Goal: Task Accomplishment & Management: Manage account settings

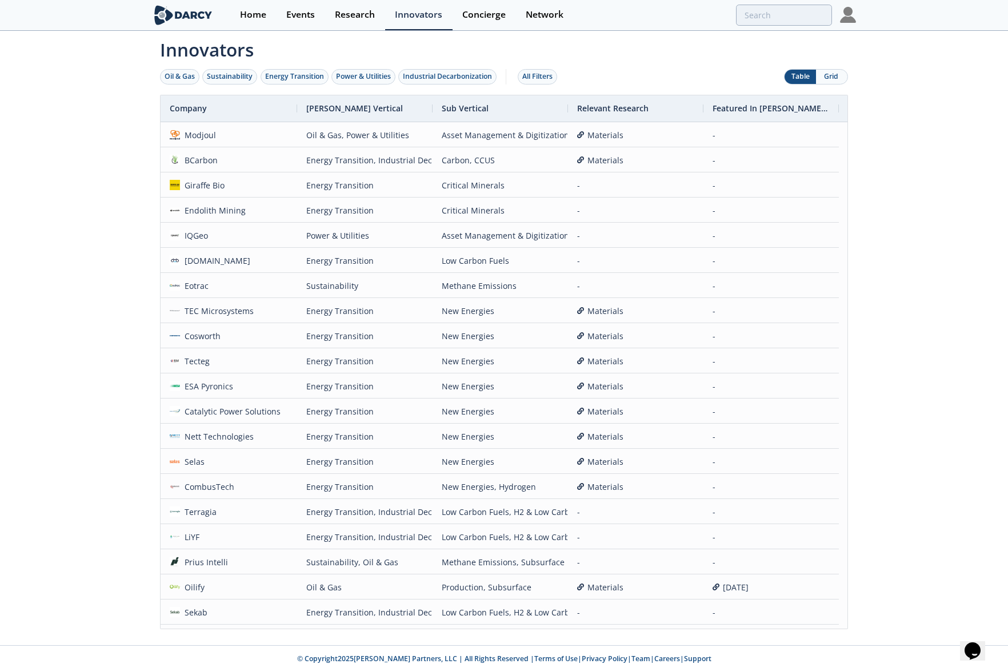
click at [839, 19] on div "Home Events Research Innovators Concierge Network" at bounding box center [543, 15] width 626 height 30
click at [840, 21] on img at bounding box center [848, 15] width 16 height 16
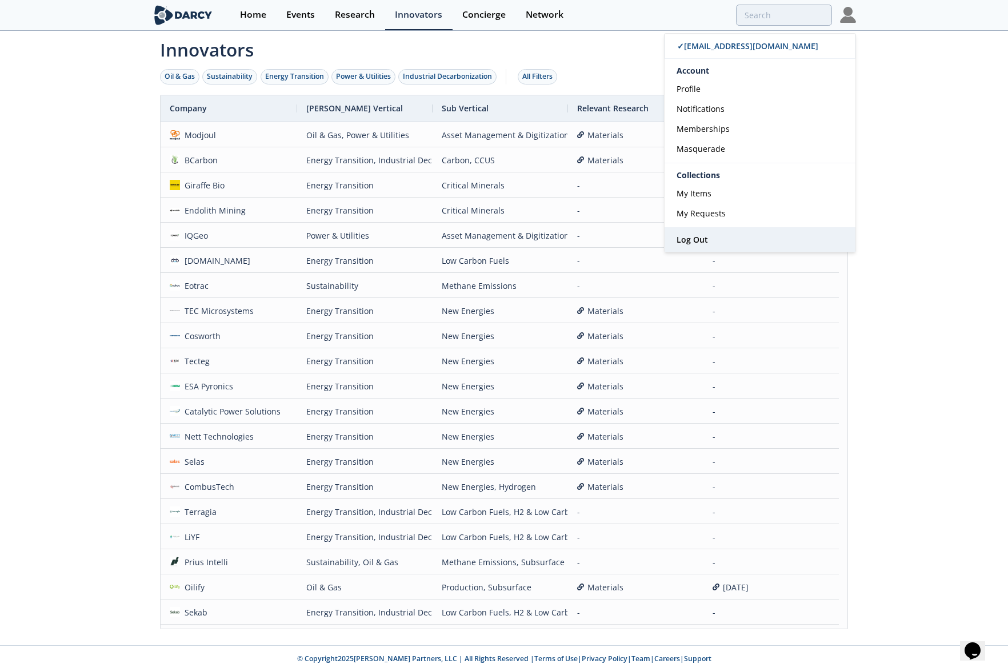
click at [745, 230] on link "Log Out" at bounding box center [759, 240] width 191 height 24
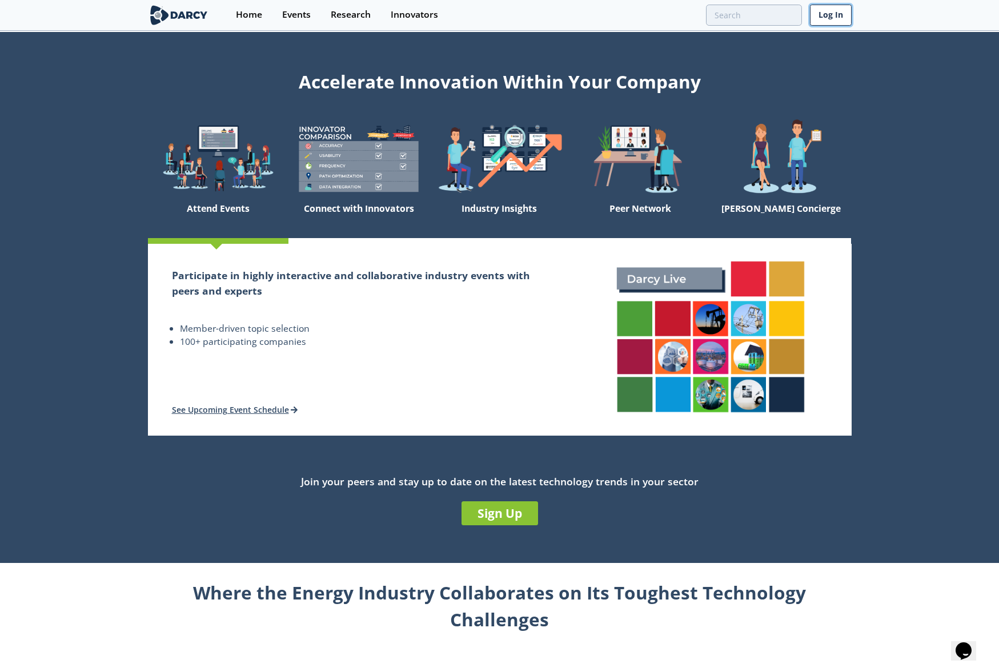
click at [836, 22] on link "Log In" at bounding box center [831, 15] width 42 height 21
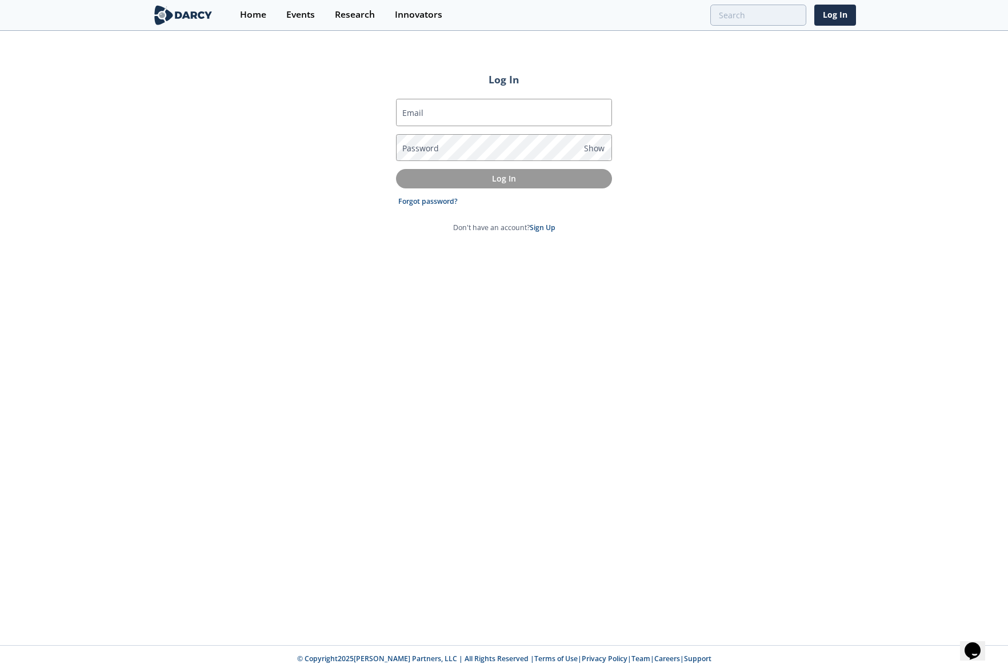
click at [700, 69] on div "Log In Email Password Show Log In Forgot password? Don't have an account? Sign …" at bounding box center [504, 339] width 1008 height 614
click at [679, 55] on div "Log In Email Password Show Log In Forgot password? Don't have an account? Sign …" at bounding box center [504, 339] width 1008 height 614
click at [805, 126] on div "Log In Email Password Show Log In Forgot password? Don't have an account? Sign …" at bounding box center [504, 339] width 1008 height 614
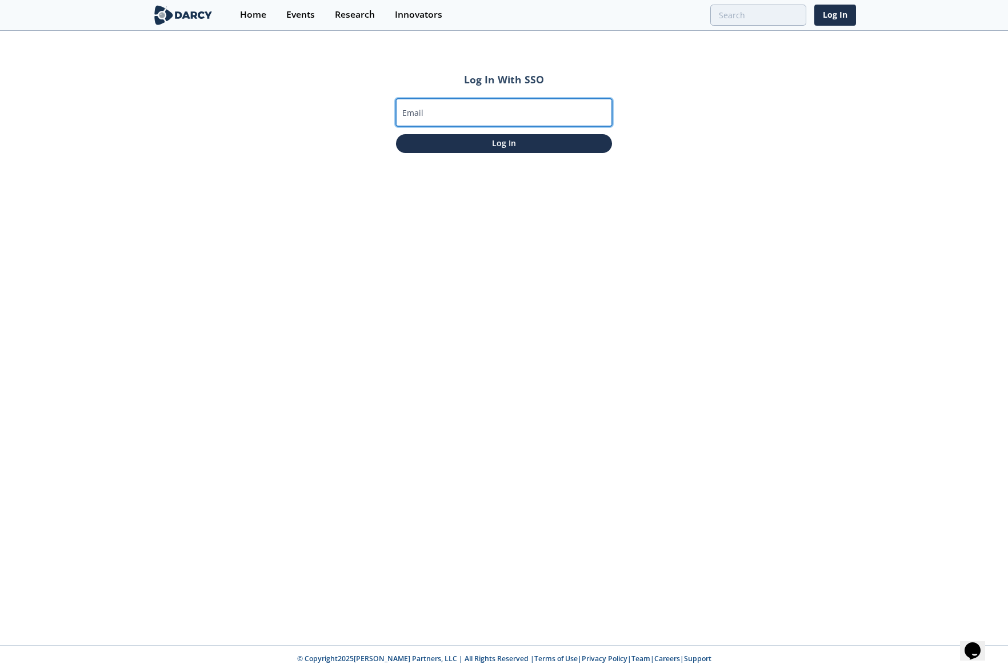
click at [542, 101] on input "Email" at bounding box center [504, 112] width 216 height 27
click at [684, 90] on div "Log In With SSO Email Log In" at bounding box center [504, 339] width 1008 height 614
click at [841, 15] on link "Log In" at bounding box center [835, 15] width 42 height 21
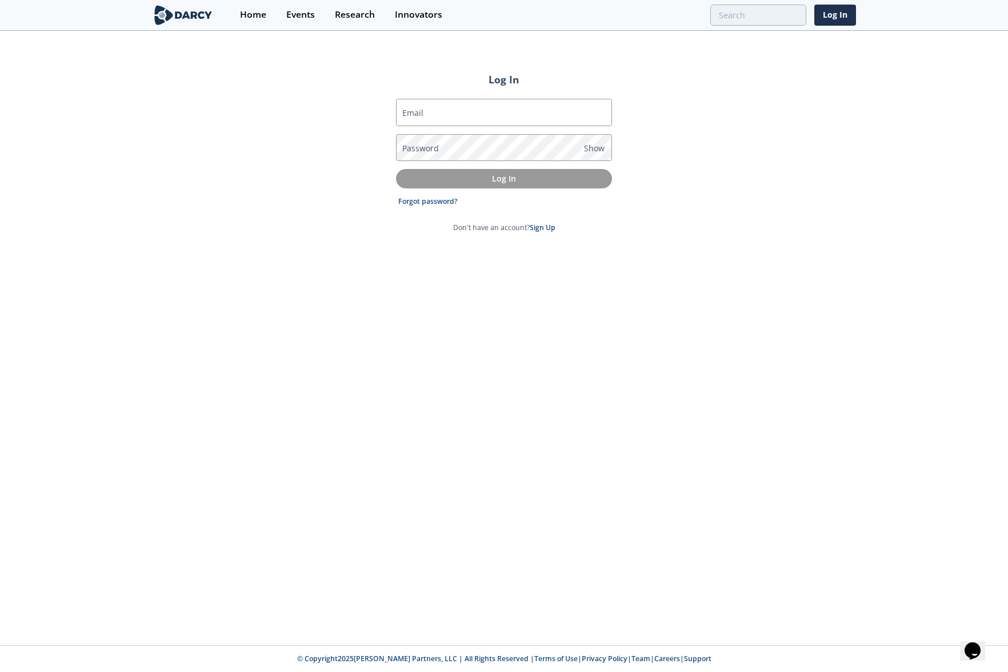
click at [650, 209] on div "Log In Email Password Show Log In Forgot password? Don't have an account? Sign …" at bounding box center [504, 339] width 1008 height 614
click at [480, 113] on input "Email" at bounding box center [504, 112] width 216 height 27
click at [682, 111] on div "Log In Email Password Show Log In Forgot password? Don't have an account? Sign …" at bounding box center [504, 339] width 1008 height 614
click at [540, 1] on div "Home Events Research Innovators Log In" at bounding box center [543, 15] width 626 height 30
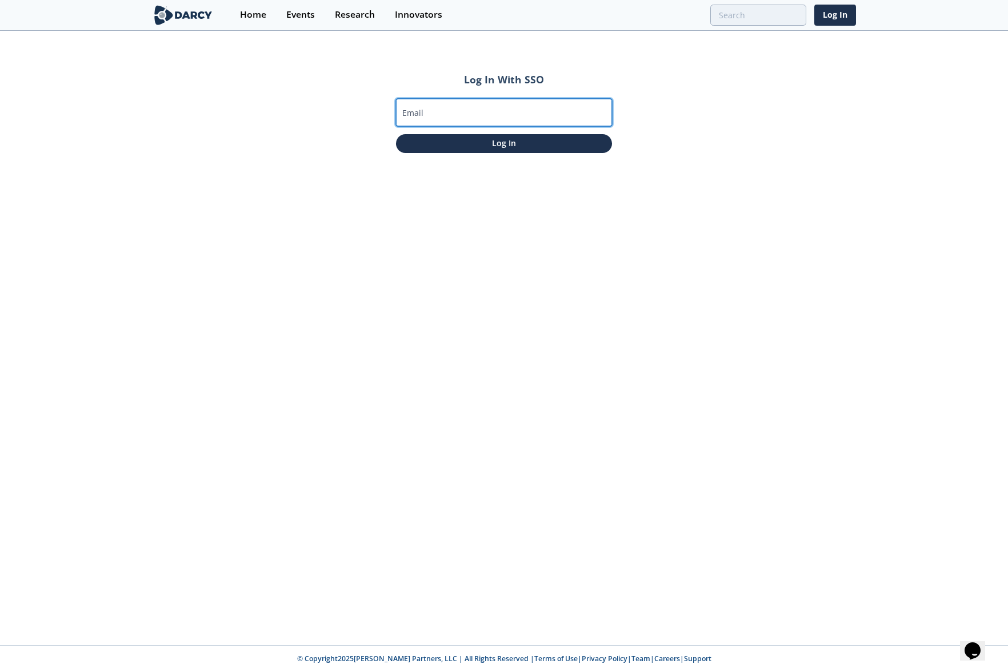
click at [462, 107] on input "Email" at bounding box center [504, 112] width 216 height 27
click at [458, 115] on input "[PERSON_NAME][EMAIL_ADDRESS][DOMAIN_NAME]" at bounding box center [504, 112] width 216 height 27
type input "[PERSON_NAME][EMAIL_ADDRESS][DOMAIN_NAME]"
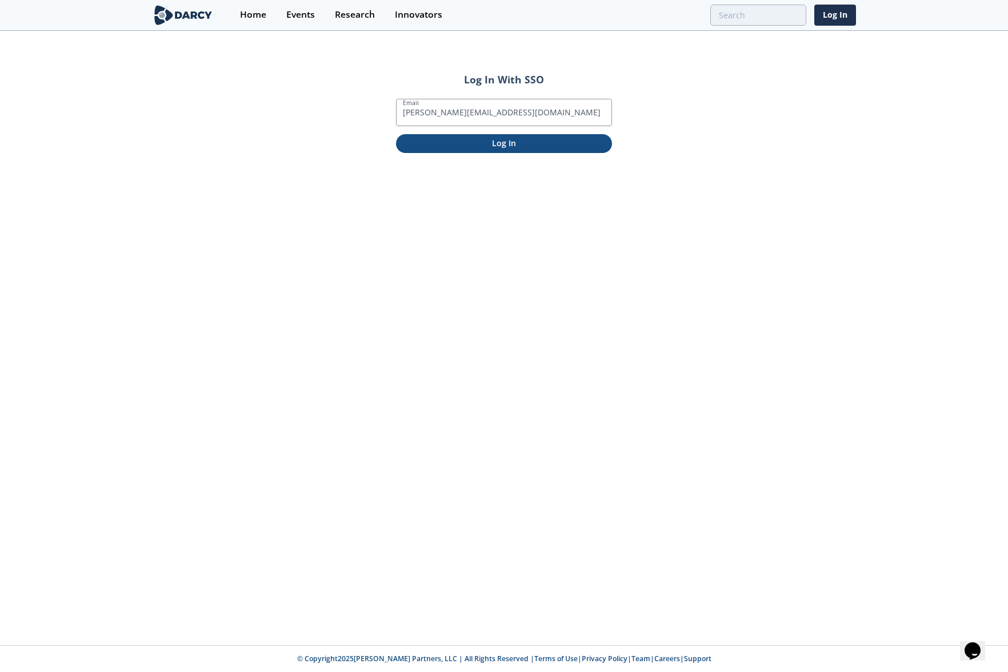
click at [513, 148] on p "Log In" at bounding box center [504, 143] width 200 height 12
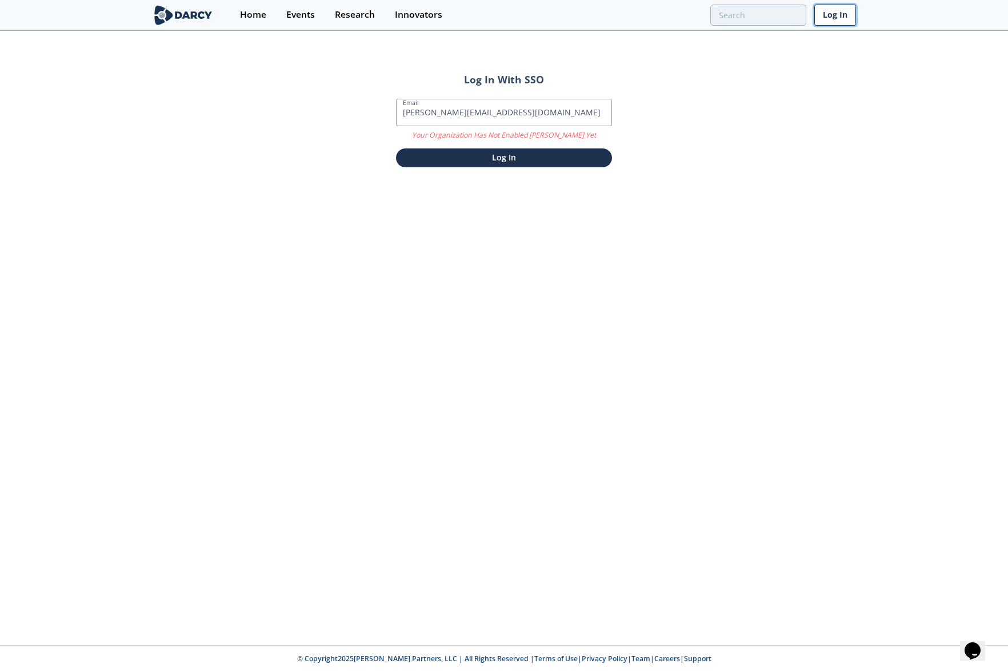
click at [836, 10] on link "Log In" at bounding box center [835, 15] width 42 height 21
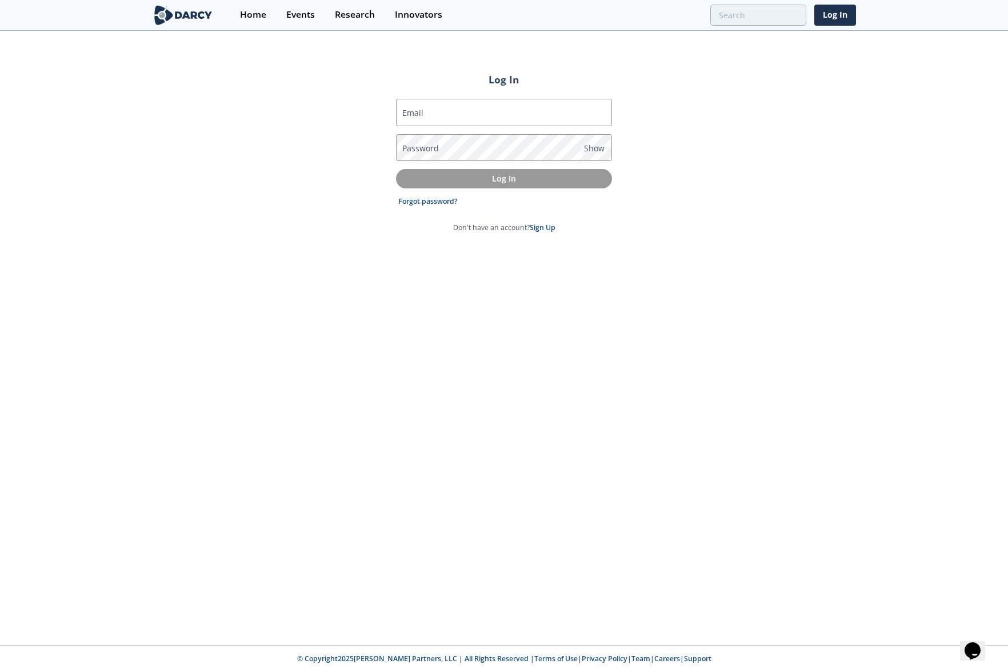
click at [658, 171] on div "Log In Email Password Show Log In Forgot password? Don't have an account? Sign …" at bounding box center [504, 339] width 1008 height 614
click at [690, 109] on div "Log In Email Password Show Log In Forgot password? Don't have an account? Sign …" at bounding box center [504, 339] width 1008 height 614
click at [746, 198] on div "Log In Email Password Show Log In Forgot password? Don't have an account? Sign …" at bounding box center [504, 339] width 1008 height 614
click at [668, 167] on div "Log In Email Password Show Log In Forgot password? Don't have an account? Sign …" at bounding box center [504, 339] width 1008 height 614
click at [833, 243] on div "Log In Email Password Show Log In Forgot password? Don't have an account? Sign …" at bounding box center [504, 339] width 1008 height 614
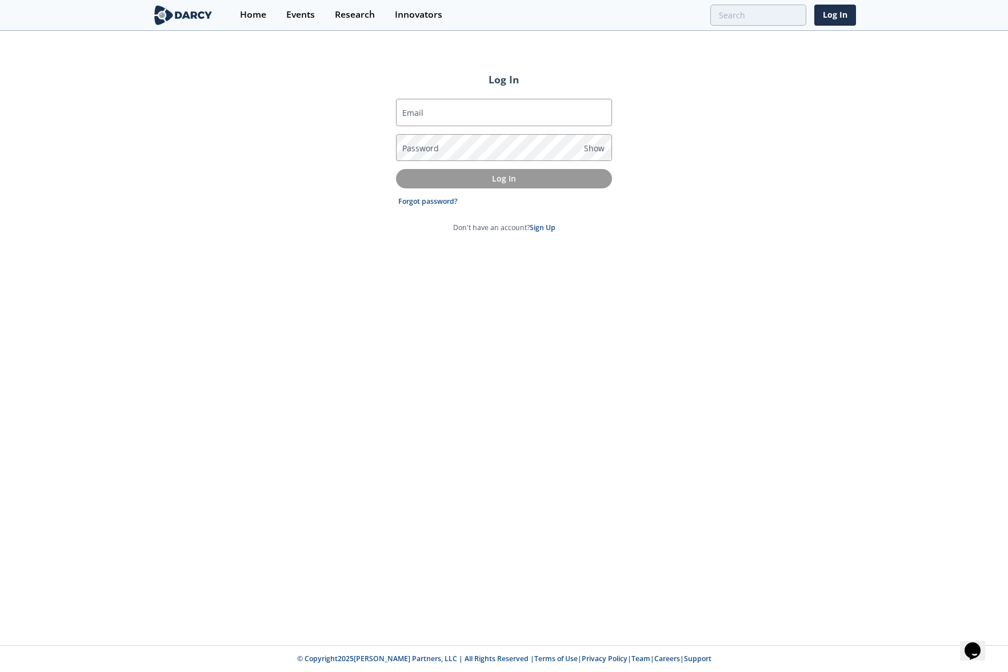
click at [828, 226] on div "Log In Email Password Show Log In Forgot password? Don't have an account? Sign …" at bounding box center [504, 339] width 1008 height 614
click at [772, 170] on div "Log In Email Password Show Log In Forgot password? Don't have an account? Sign …" at bounding box center [504, 339] width 1008 height 614
click at [795, 118] on div "Log In Email Password Show Log In Forgot password? Don't have an account? Sign …" at bounding box center [504, 339] width 1008 height 614
click at [562, 221] on form "Email Password Show Log In Forgot password? Don't have an account? Sign Up" at bounding box center [504, 166] width 216 height 134
click at [195, 17] on img at bounding box center [183, 15] width 62 height 20
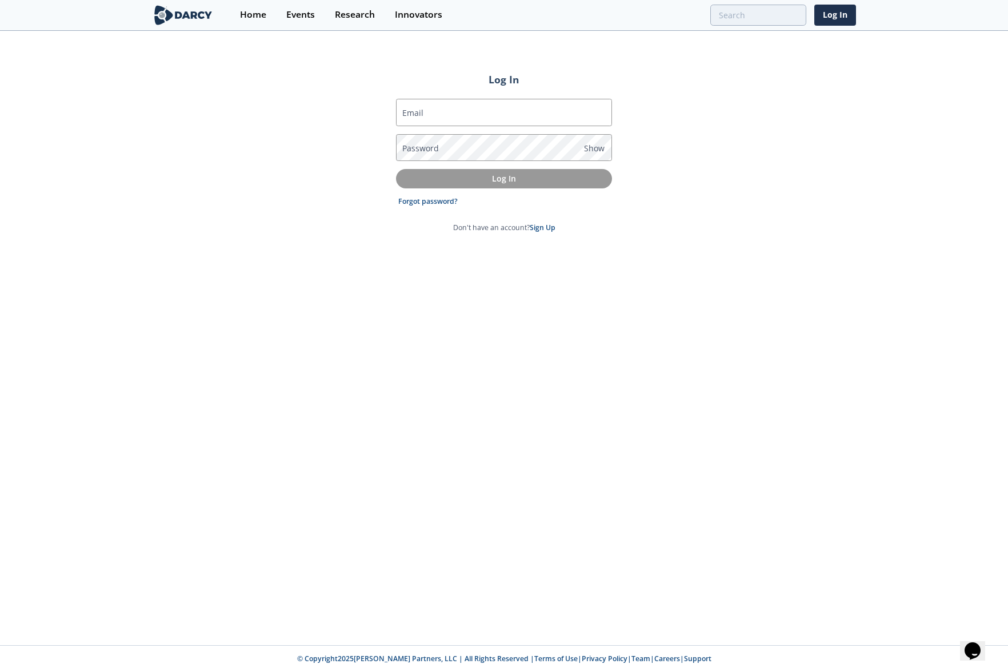
click at [195, 17] on img at bounding box center [183, 15] width 62 height 20
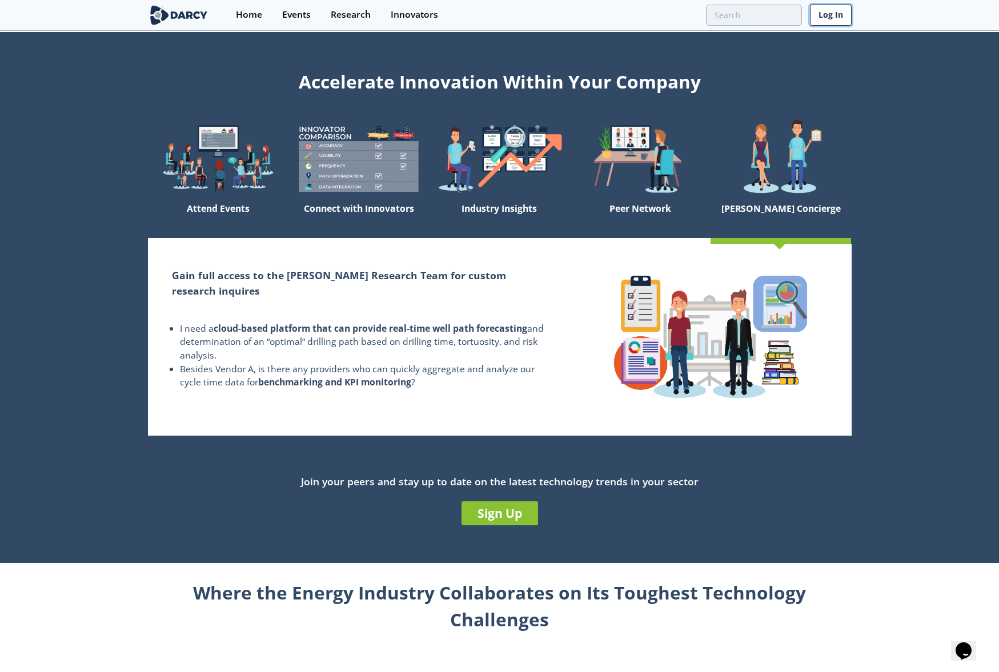
click at [845, 5] on link "Log In" at bounding box center [831, 15] width 42 height 21
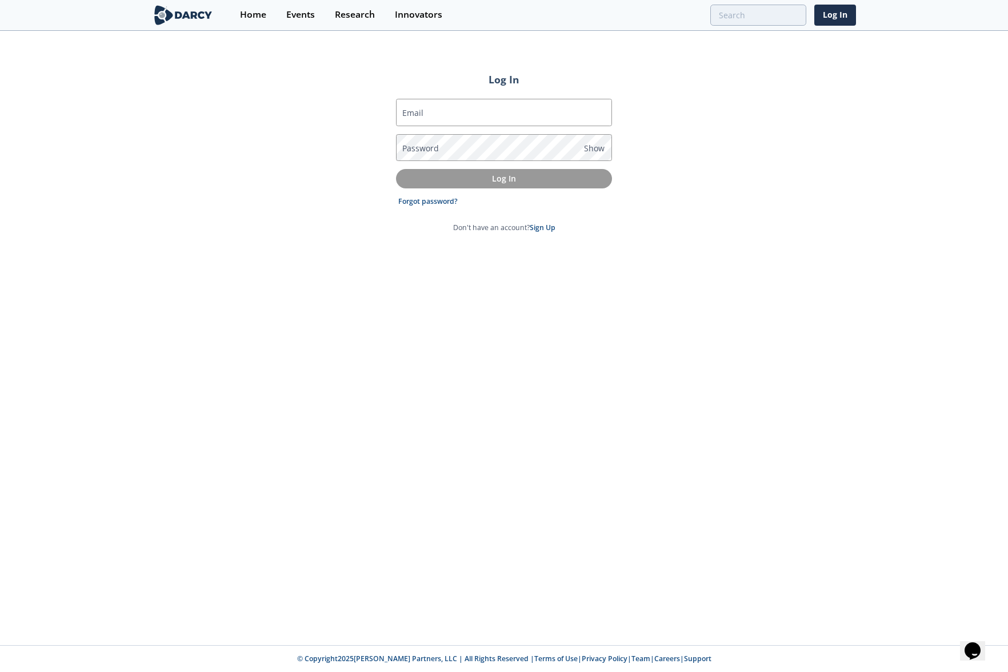
click at [754, 215] on div "Log In Email Password Show Log In Forgot password? Don't have an account? Sign …" at bounding box center [504, 339] width 1008 height 614
click at [837, 335] on div "Log In Email Password Show Log In Forgot password? Don't have an account? Sign …" at bounding box center [504, 339] width 1008 height 614
click at [937, 294] on div "Log In Email Password Show Log In Forgot password? Don't have an account? Sign …" at bounding box center [504, 339] width 1008 height 614
click at [725, 14] on input "search" at bounding box center [633, 15] width 346 height 21
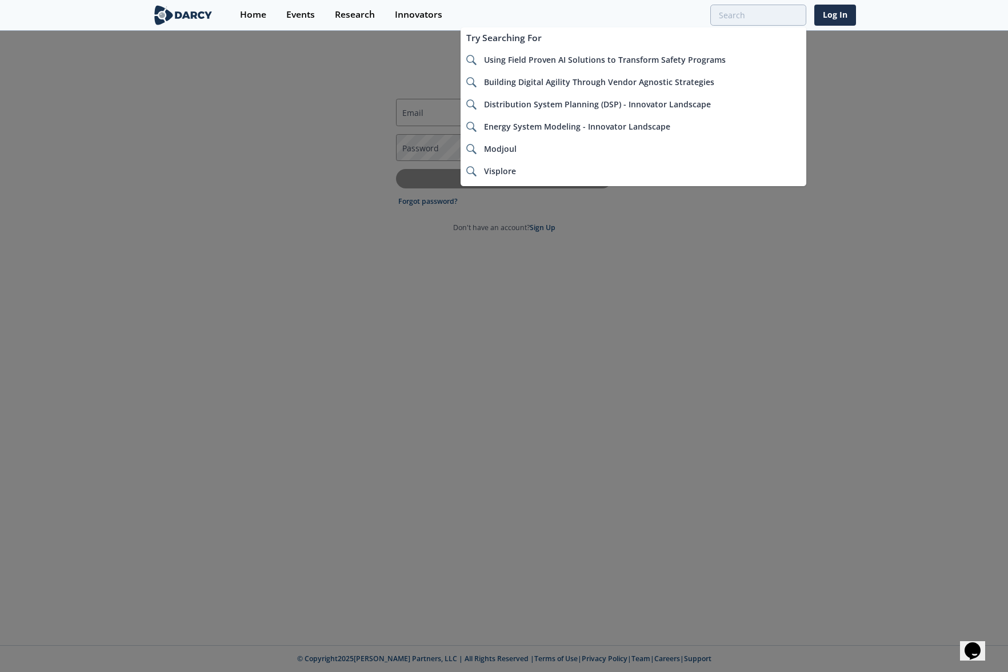
click at [886, 168] on div at bounding box center [504, 336] width 1008 height 672
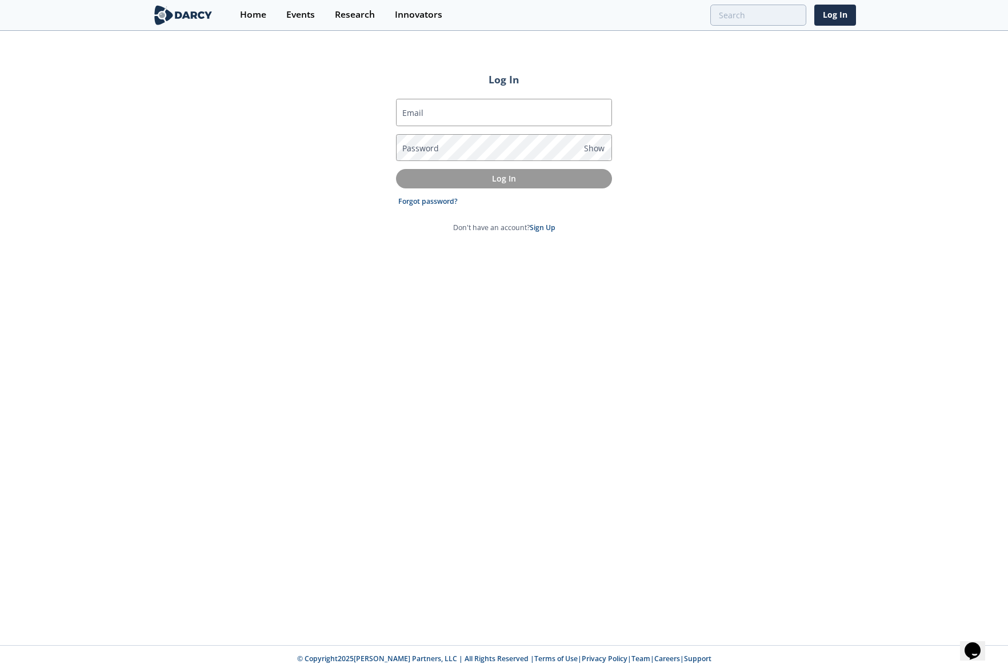
click at [779, 168] on div "Log In Email Password Show Log In Forgot password? Don't have an account? Sign …" at bounding box center [504, 339] width 1008 height 614
click at [809, 58] on div "Log In Email Password Show Log In Forgot password? Don't have an account? Sign …" at bounding box center [504, 339] width 1008 height 614
click at [273, 165] on div "Log In Email Password Show Log In Forgot password? Don't have an account? Sign …" at bounding box center [504, 339] width 1008 height 614
click at [771, 171] on div "Log In Email Password Show Log In Forgot password? Don't have an account? Sign …" at bounding box center [504, 339] width 1008 height 614
click at [942, 249] on div "Log In Email Password Show Log In Forgot password? Don't have an account? Sign …" at bounding box center [504, 339] width 1008 height 614
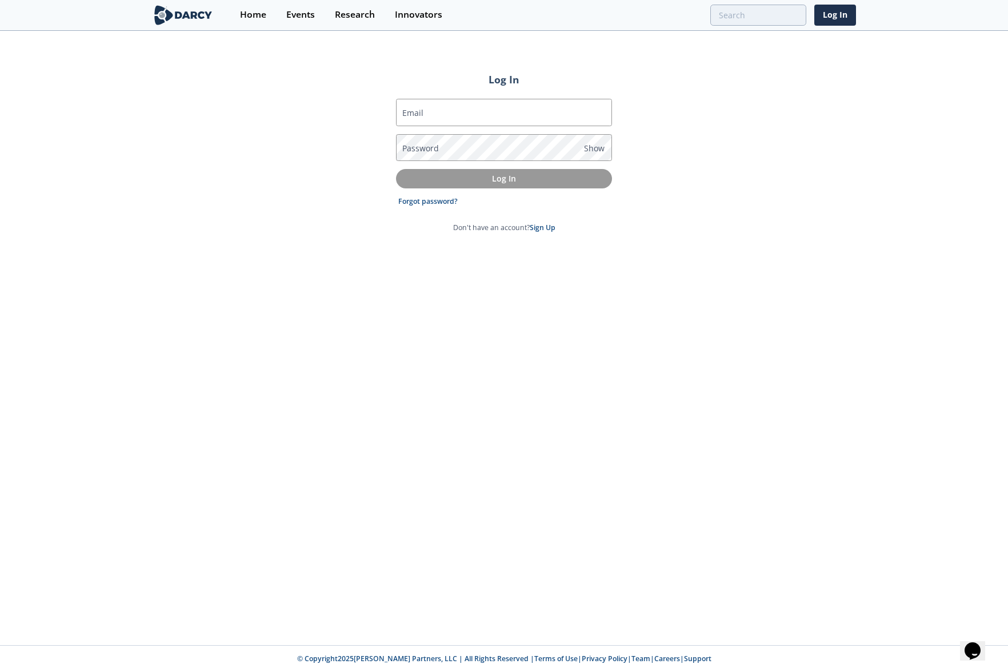
click at [814, 267] on div "Log In Email Password Show Log In Forgot password? Don't have an account? Sign …" at bounding box center [504, 339] width 1008 height 614
